Goal: Task Accomplishment & Management: Complete application form

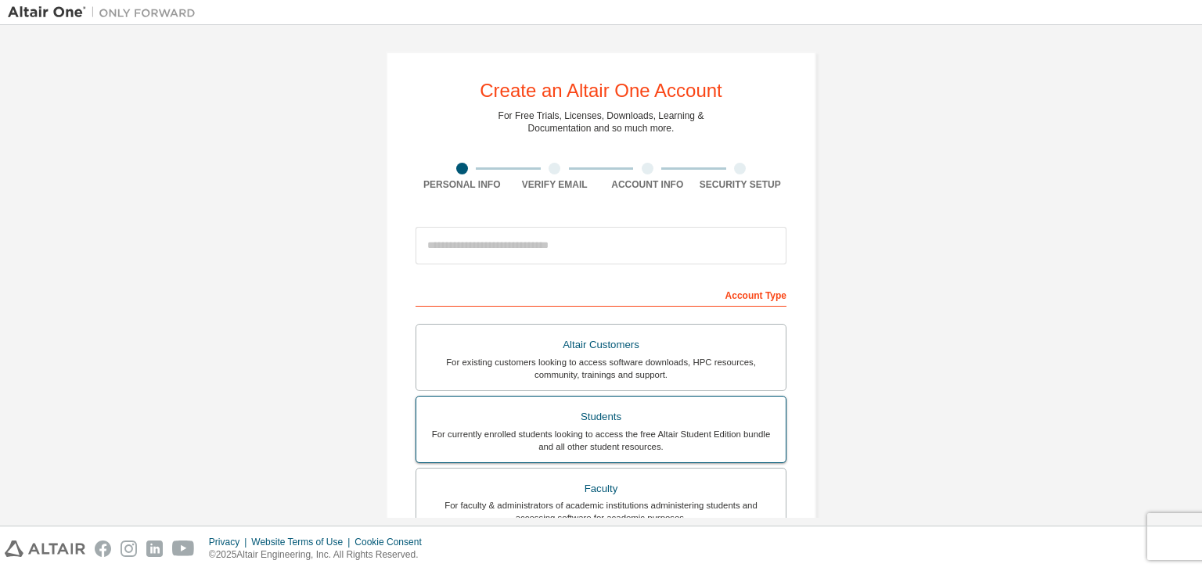
click at [586, 438] on div "For currently enrolled students looking to access the free Altair Student Editi…" at bounding box center [601, 440] width 351 height 25
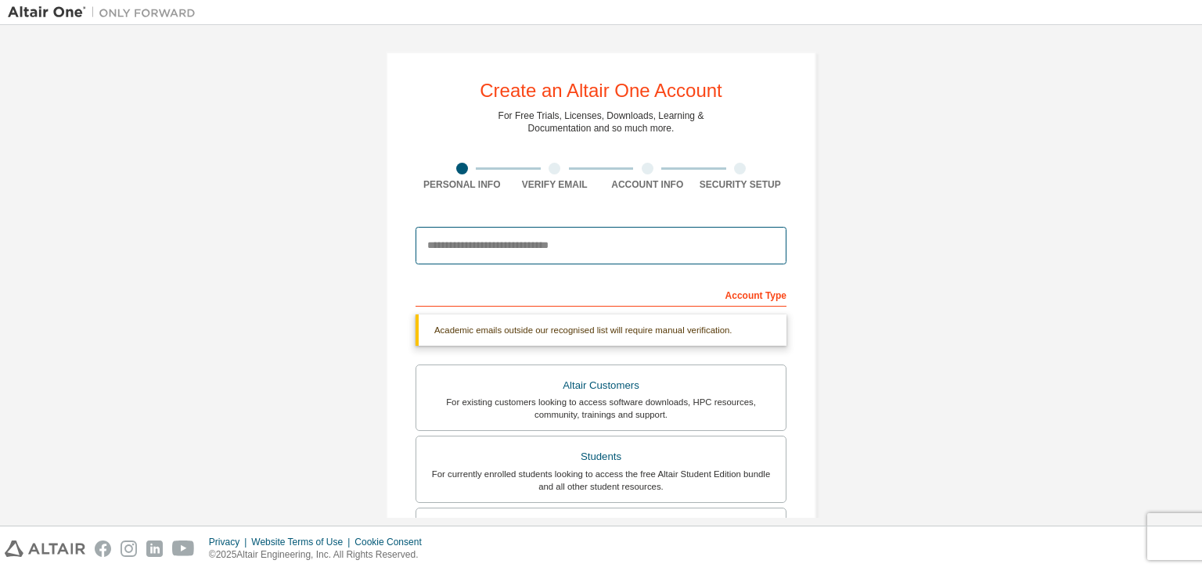
click at [661, 249] on input "email" at bounding box center [601, 246] width 371 height 38
click at [635, 227] on input "email" at bounding box center [601, 246] width 371 height 38
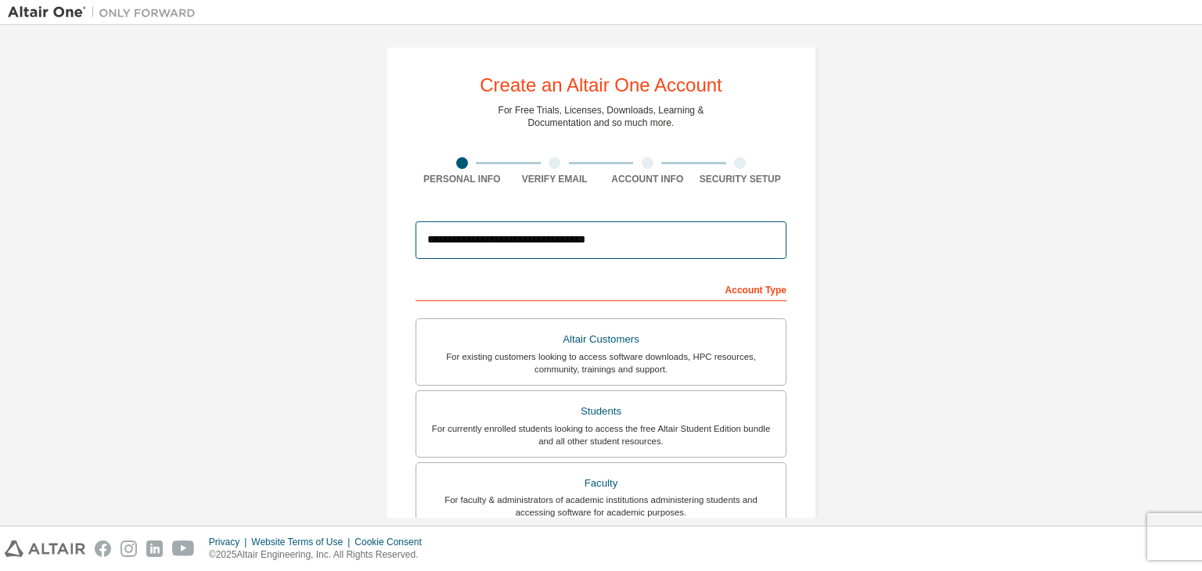
scroll to position [340, 0]
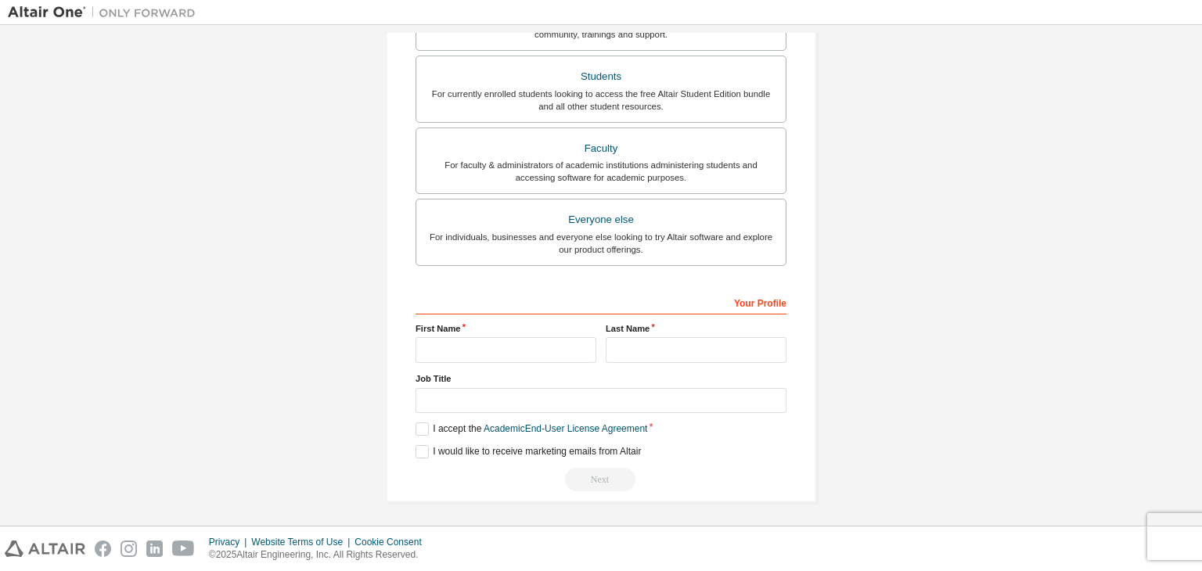
type input "**********"
click at [446, 339] on input "text" at bounding box center [506, 350] width 181 height 26
type input "********"
click at [715, 351] on input "text" at bounding box center [696, 350] width 181 height 26
type input "****"
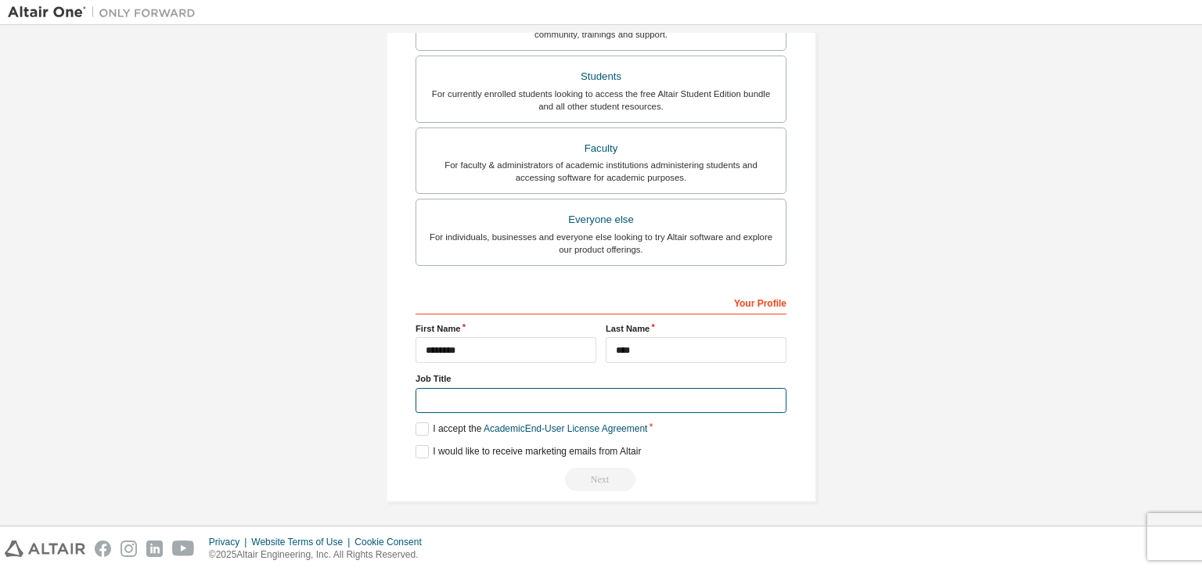
click at [596, 397] on input "text" at bounding box center [601, 401] width 371 height 26
click at [420, 433] on label "I accept the Academic End-User License Agreement" at bounding box center [532, 429] width 232 height 13
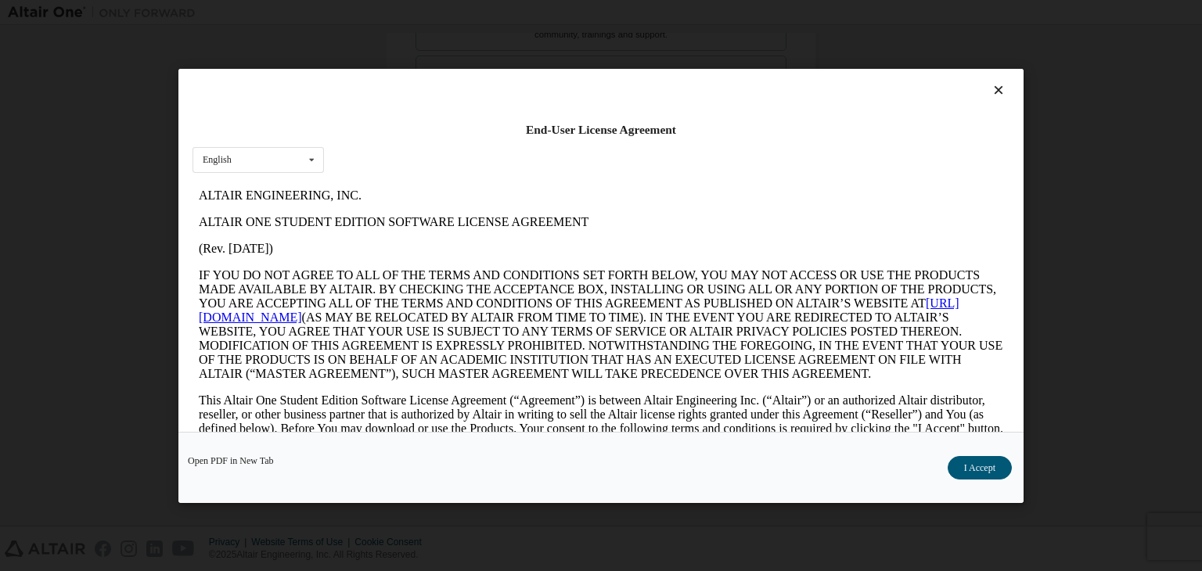
scroll to position [0, 0]
click at [986, 458] on button "I Accept" at bounding box center [980, 467] width 64 height 23
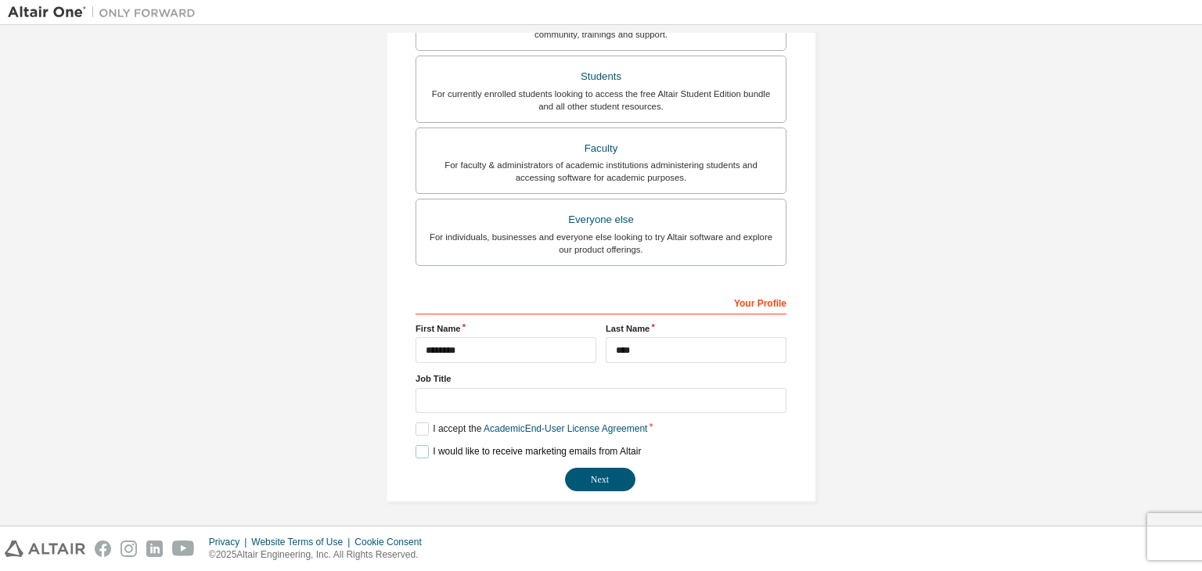
click at [427, 446] on label "I would like to receive marketing emails from Altair" at bounding box center [528, 451] width 225 height 13
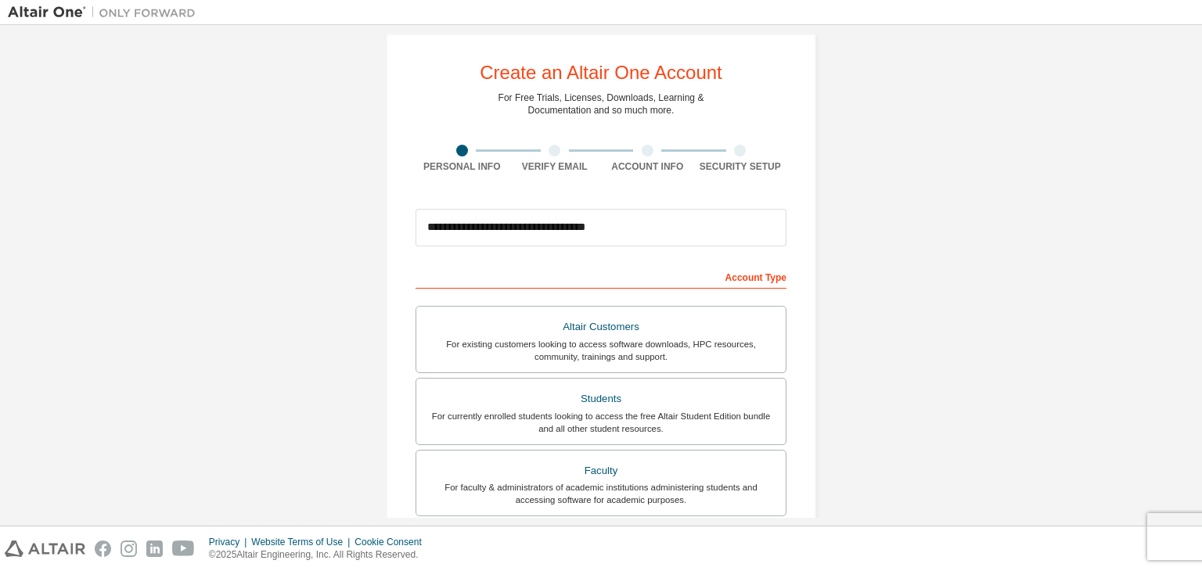
scroll to position [340, 0]
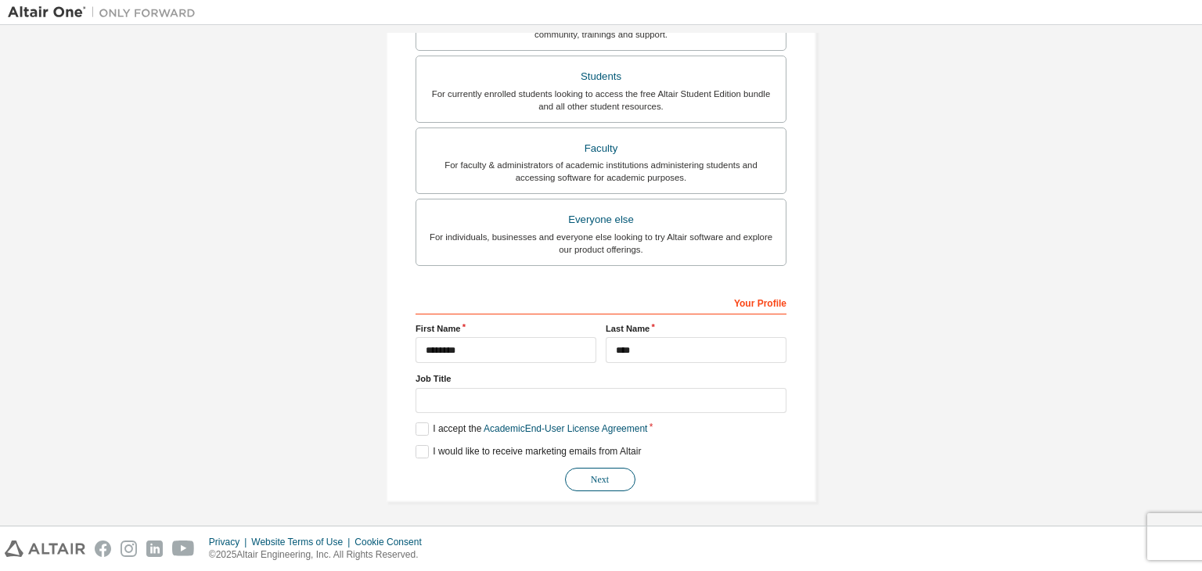
click at [607, 478] on button "Next" at bounding box center [600, 479] width 70 height 23
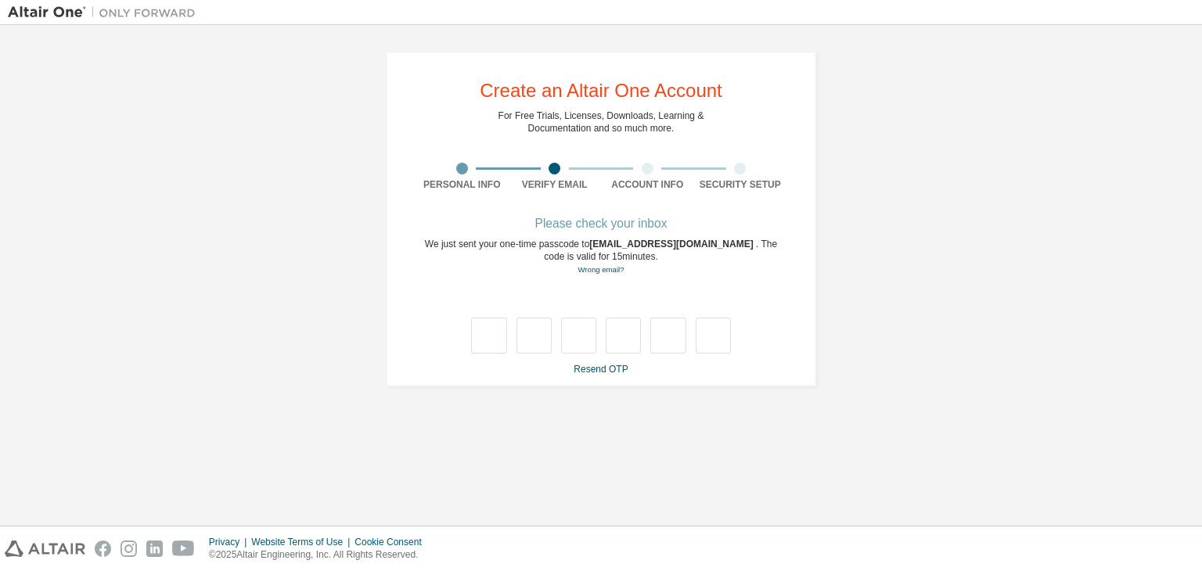
scroll to position [0, 0]
type input "*"
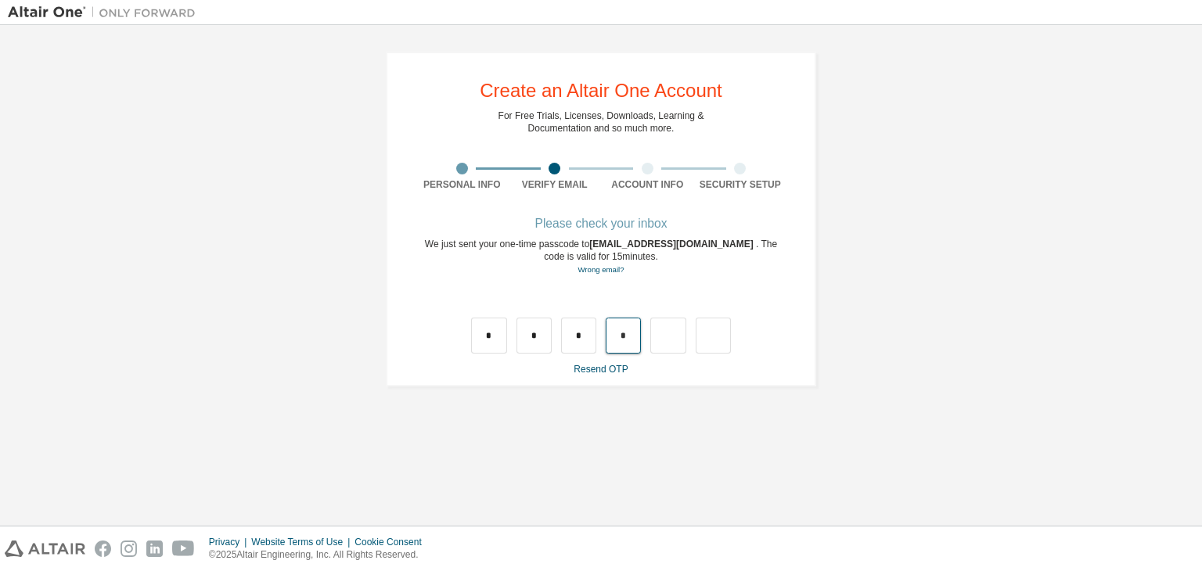
click at [637, 329] on input "*" at bounding box center [623, 336] width 35 height 36
click at [637, 329] on input "text" at bounding box center [623, 336] width 35 height 36
type input "*"
